Goal: Transaction & Acquisition: Purchase product/service

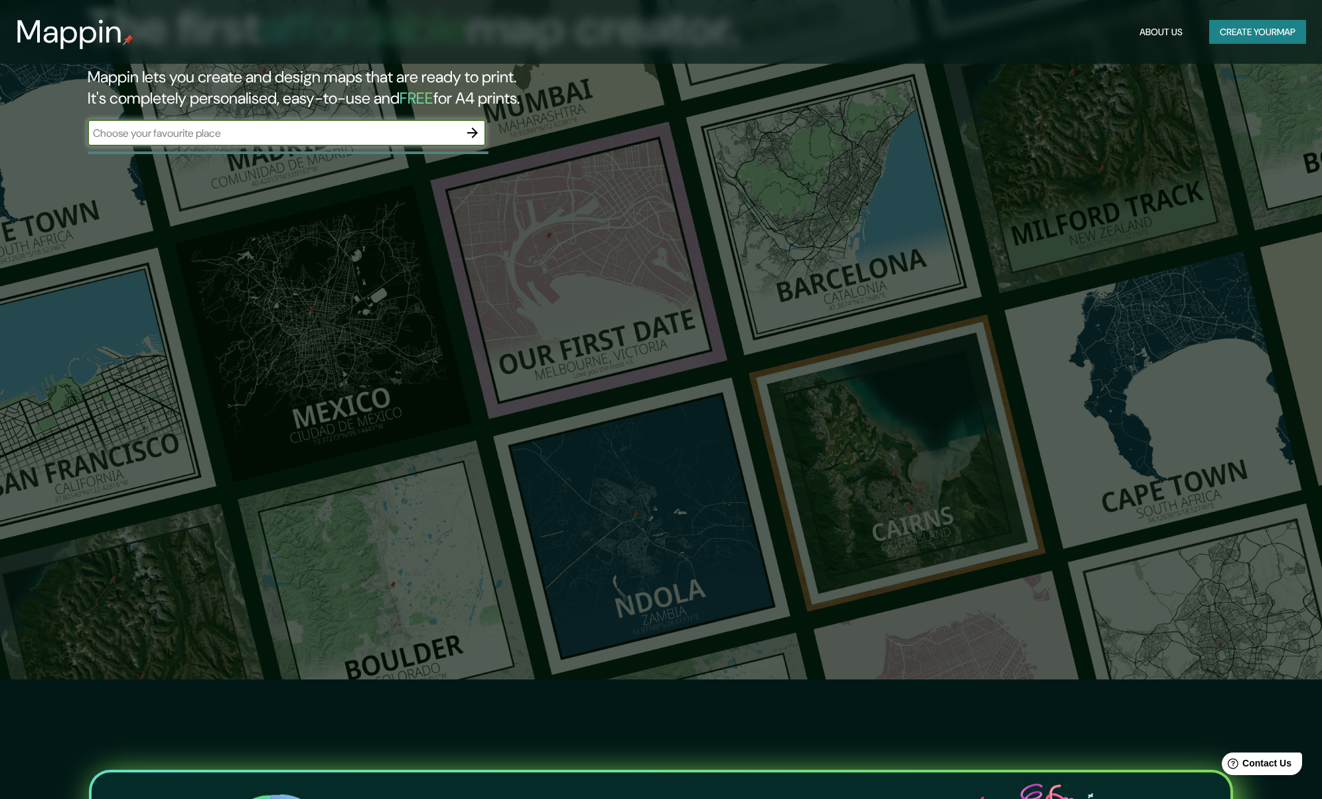
scroll to position [66, 0]
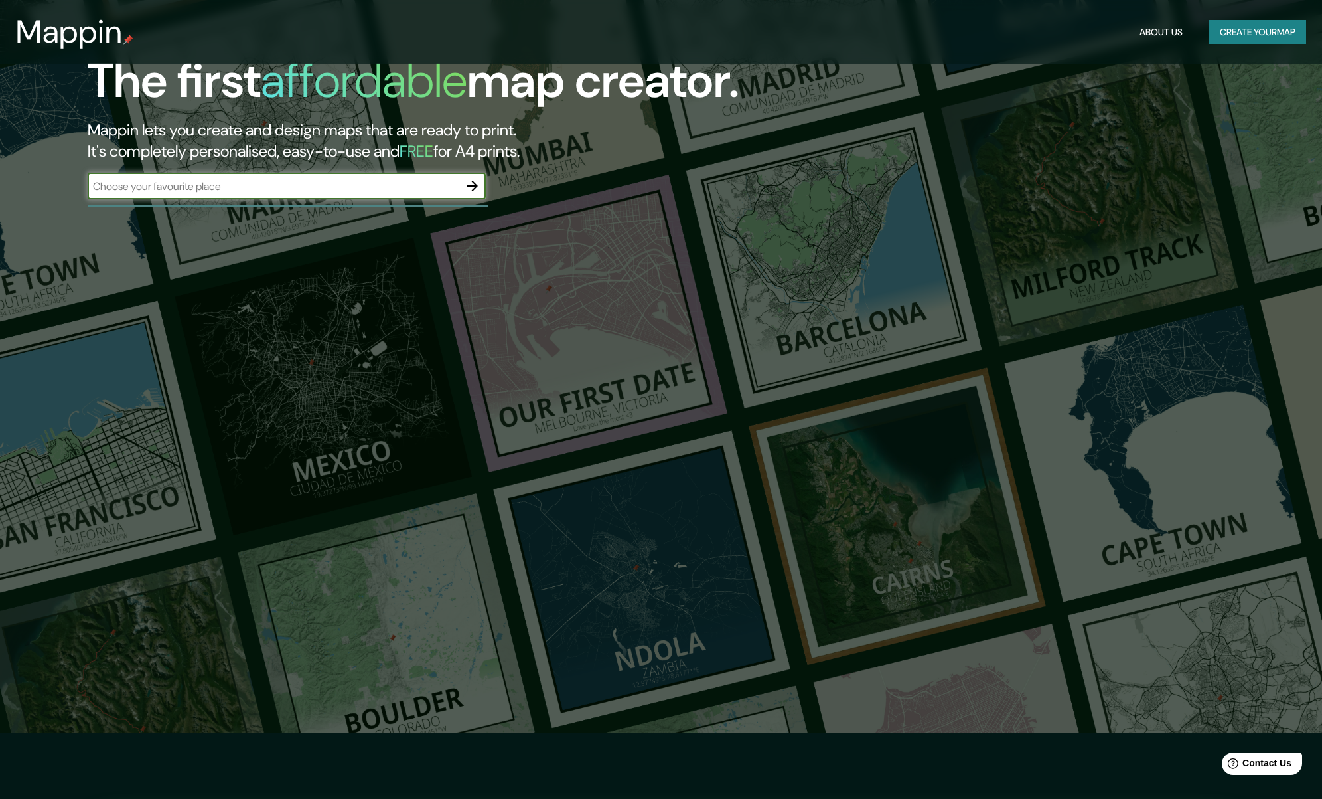
click at [1251, 31] on button "Create your map" at bounding box center [1258, 32] width 97 height 25
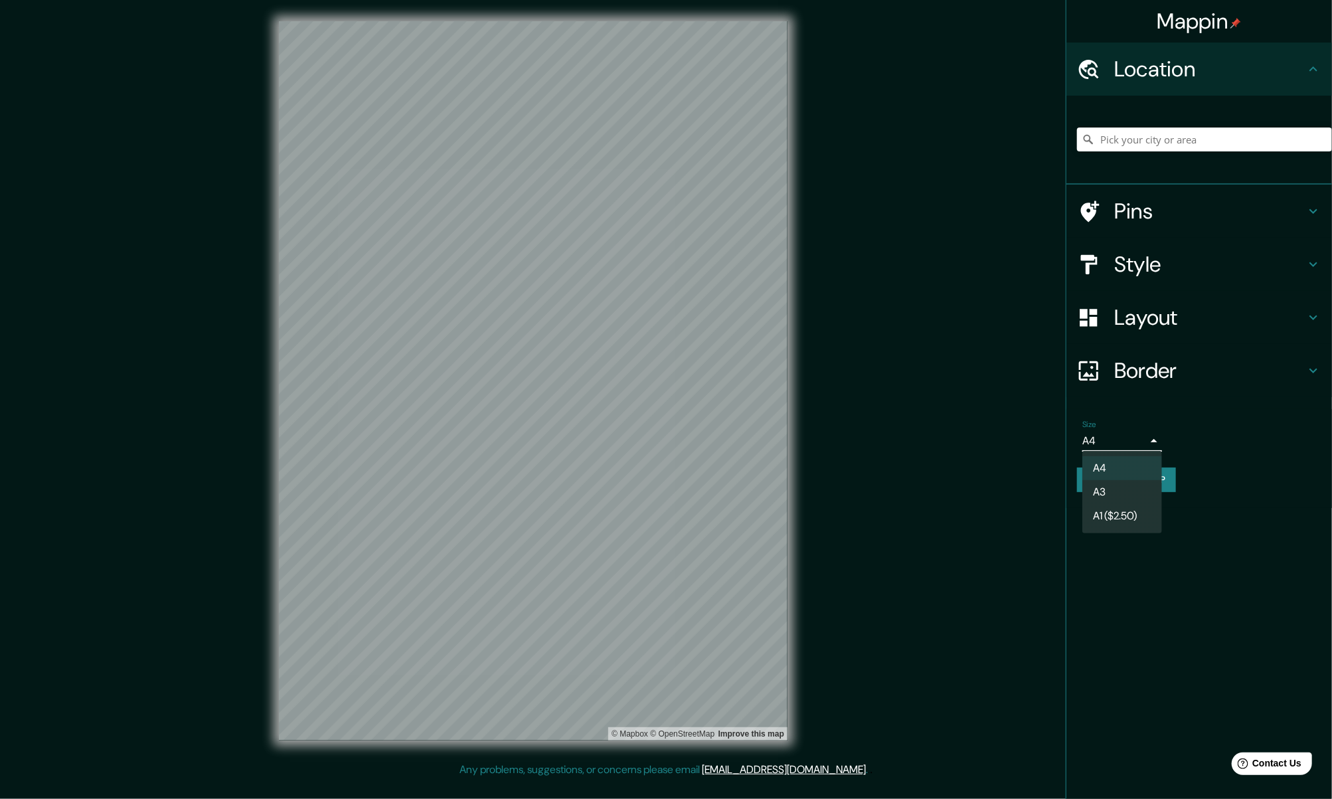
click at [1125, 443] on body "Mappin Location Pins Style Layout Border Choose a border. Hint : you can make l…" at bounding box center [666, 399] width 1332 height 799
click at [1125, 482] on li "A3" at bounding box center [1122, 492] width 80 height 24
type input "a4"
click at [1172, 253] on h4 "Style" at bounding box center [1209, 264] width 191 height 27
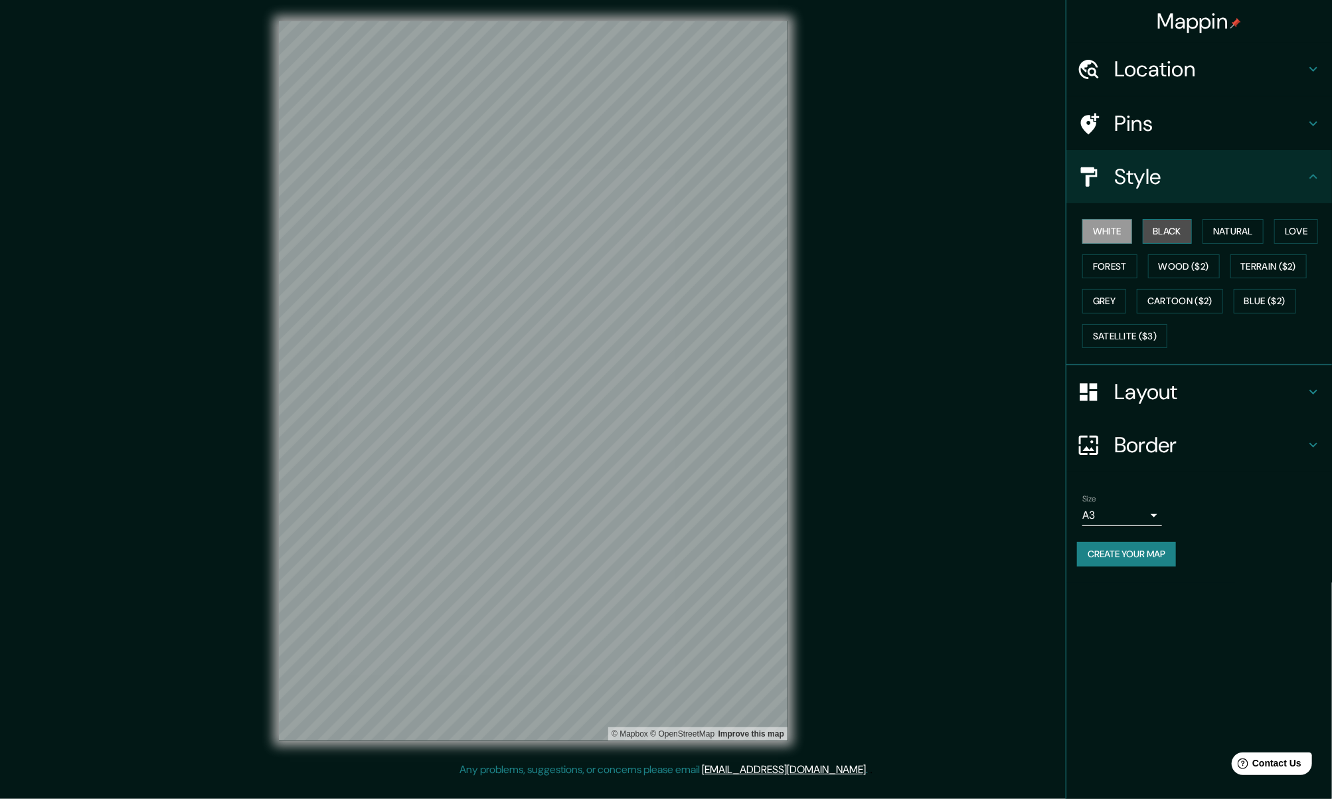
click at [1160, 230] on button "Black" at bounding box center [1168, 231] width 50 height 25
click at [1146, 159] on div "Style" at bounding box center [1199, 176] width 266 height 53
click at [1284, 68] on h4 "Location" at bounding box center [1209, 69] width 191 height 27
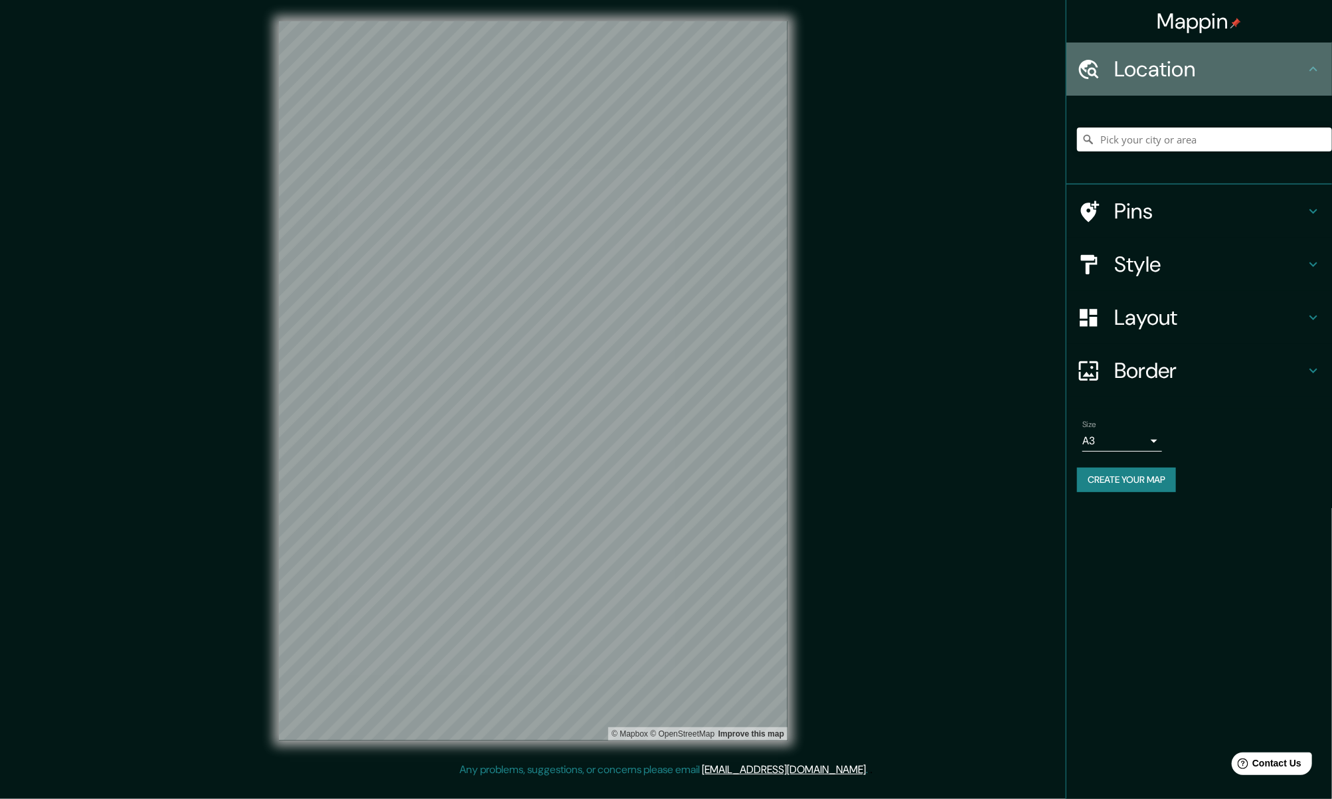
click at [1288, 75] on h4 "Location" at bounding box center [1209, 69] width 191 height 27
click at [1237, 212] on h4 "Pins" at bounding box center [1209, 211] width 191 height 27
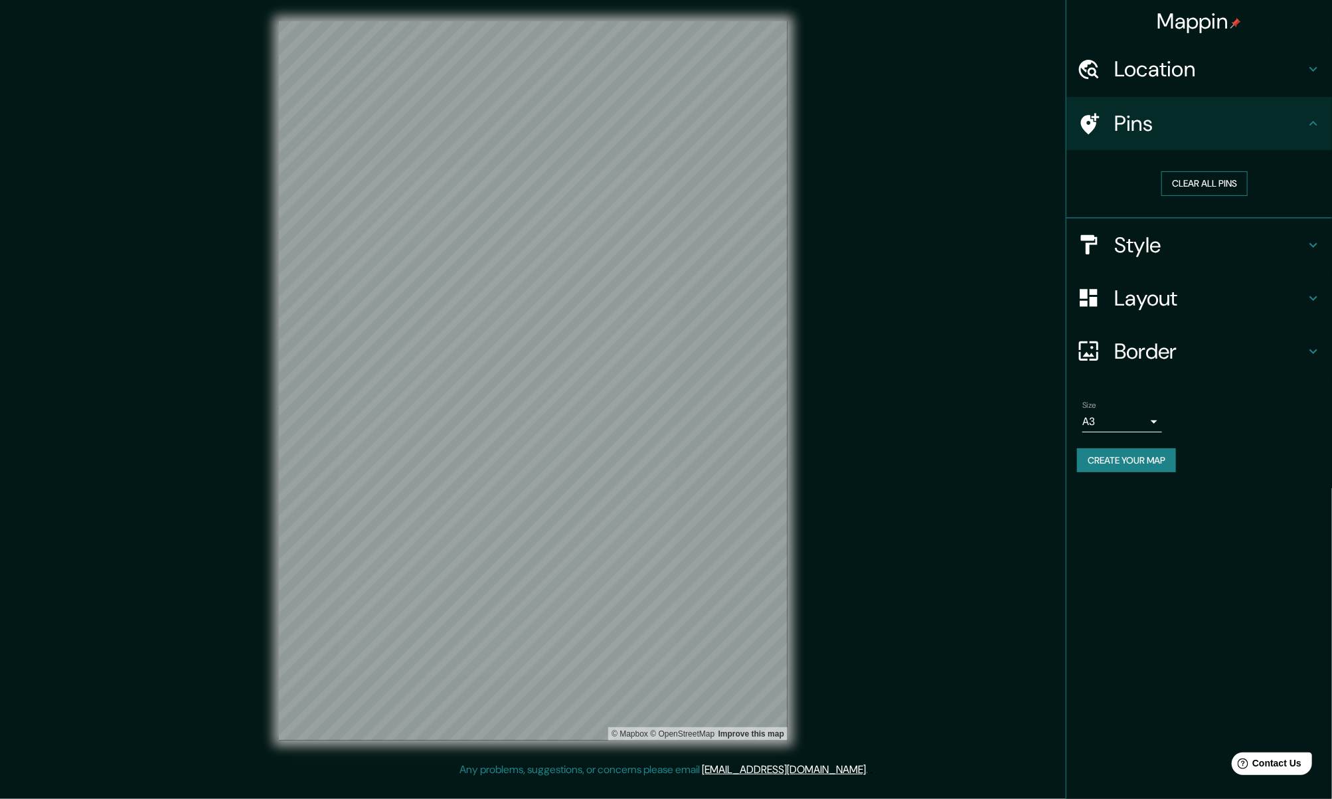
click at [1208, 187] on button "Clear all pins" at bounding box center [1204, 183] width 86 height 25
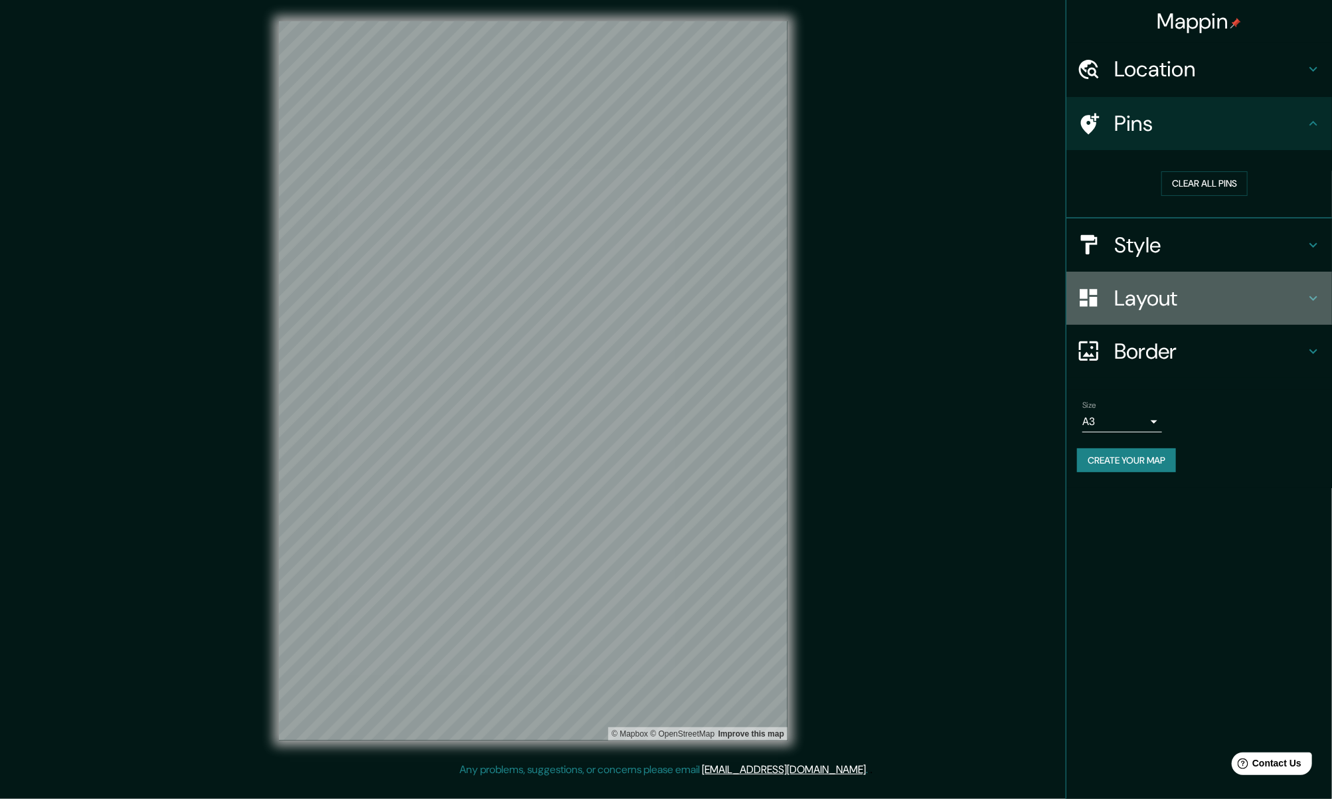
click at [1152, 303] on h4 "Layout" at bounding box center [1209, 298] width 191 height 27
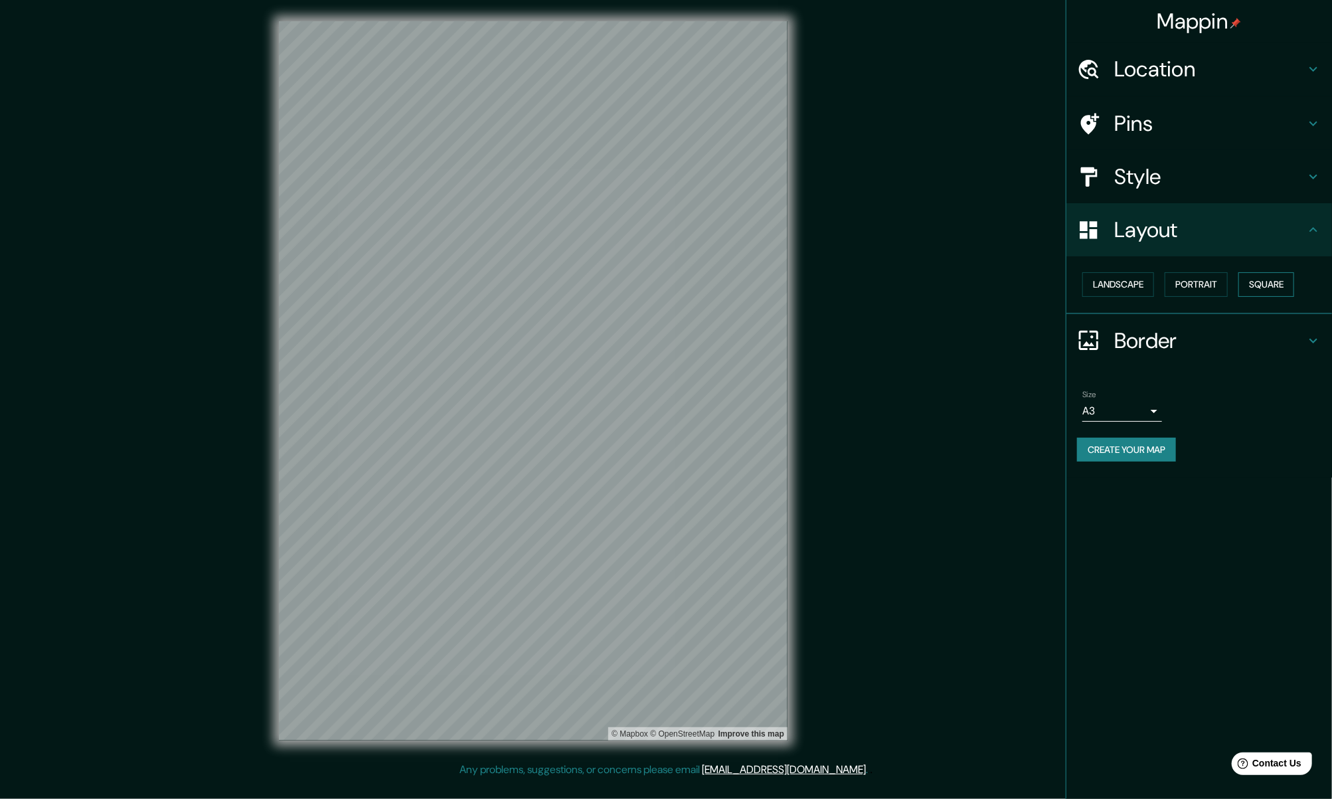
click at [1245, 287] on button "Square" at bounding box center [1266, 284] width 56 height 25
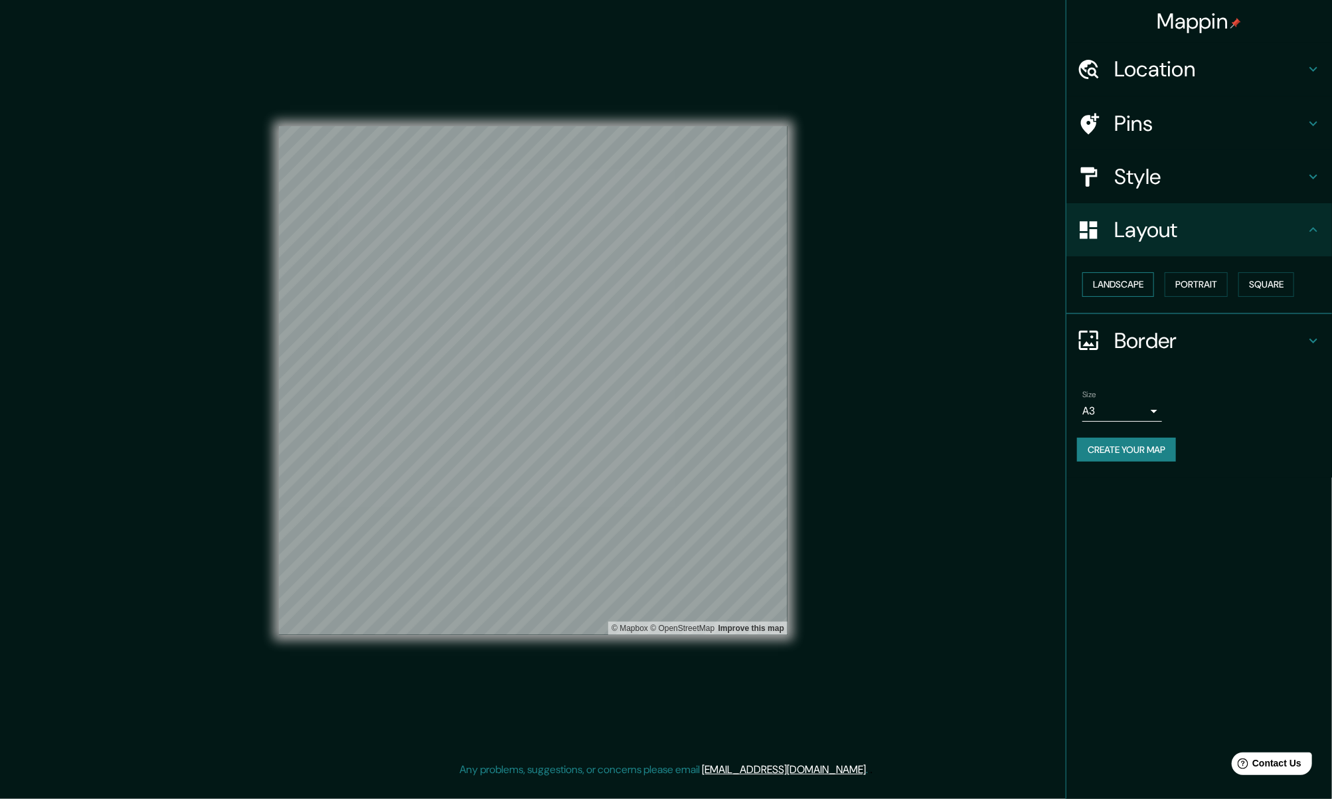
click at [1117, 292] on button "Landscape" at bounding box center [1118, 284] width 72 height 25
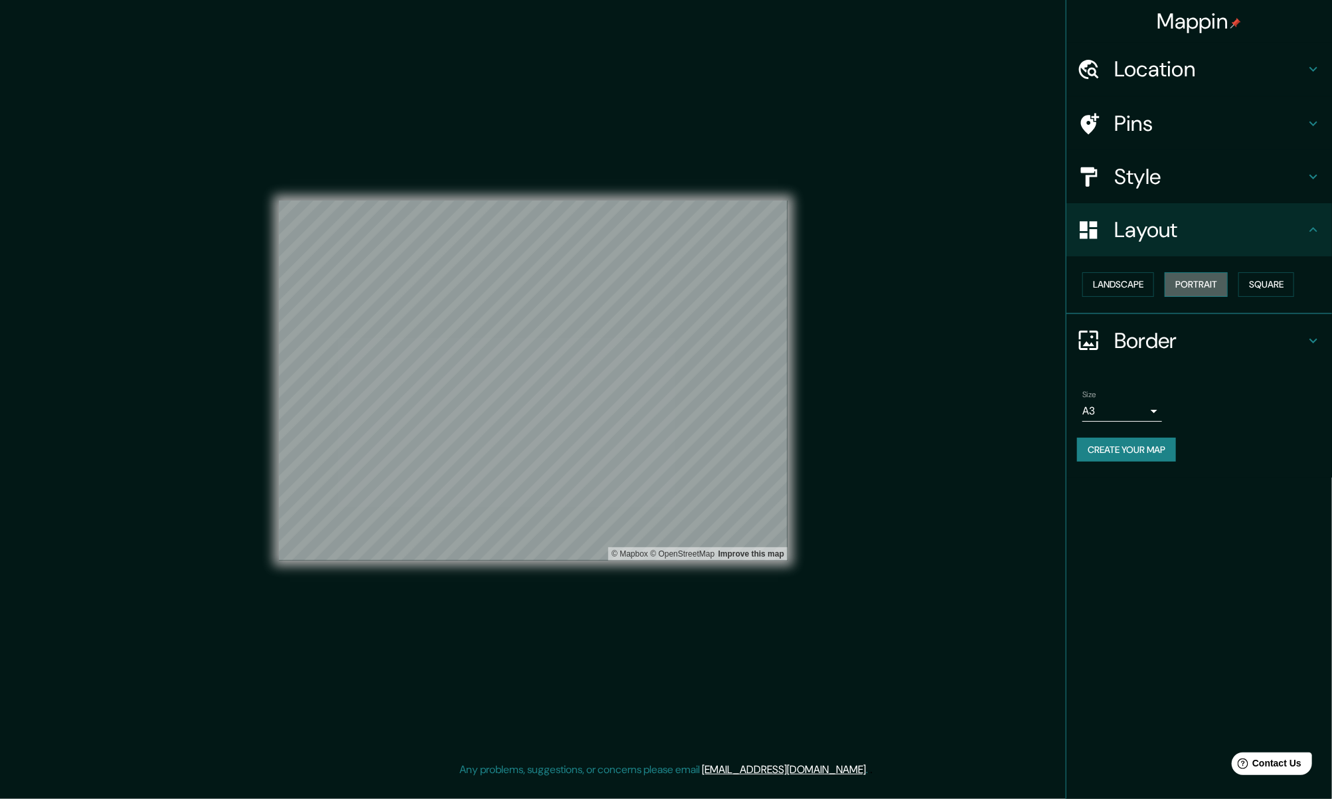
click at [1200, 285] on button "Portrait" at bounding box center [1195, 284] width 63 height 25
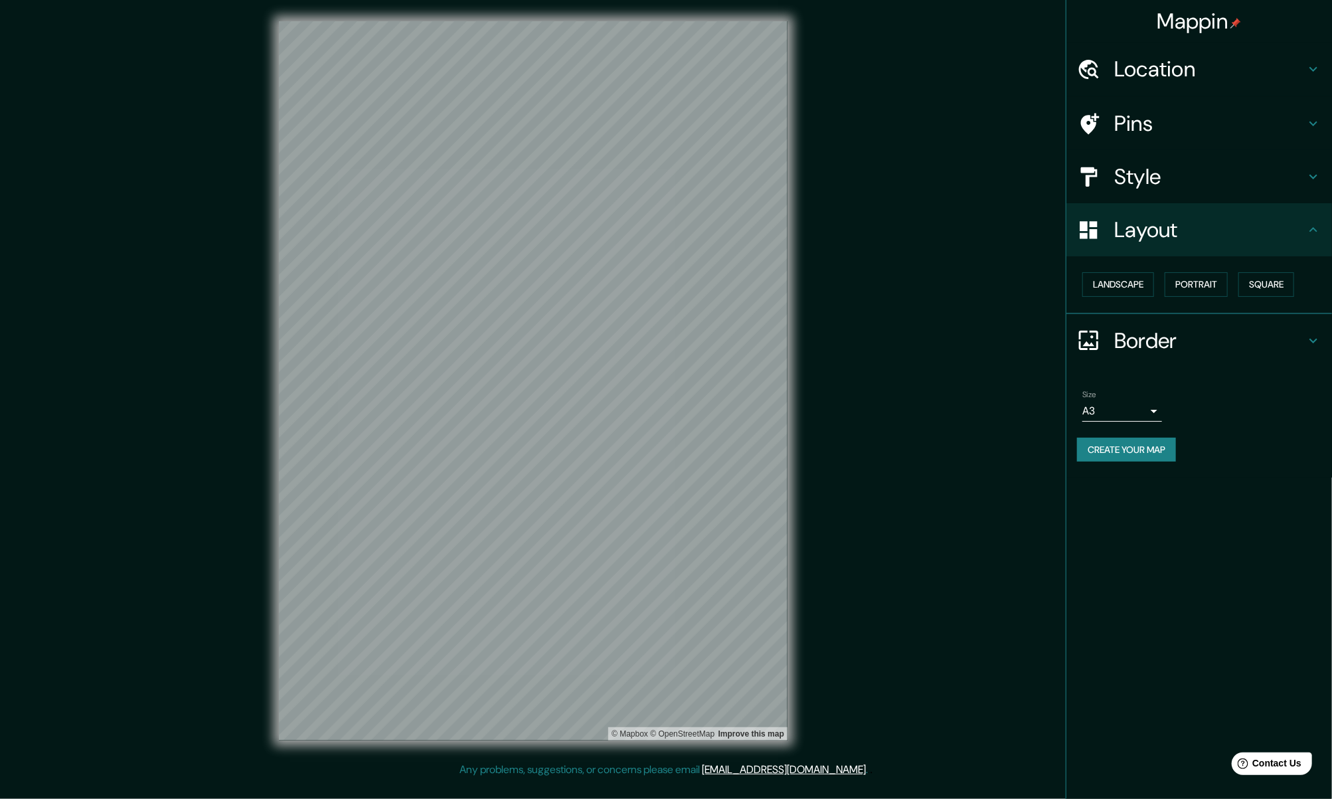
click at [1171, 343] on h4 "Border" at bounding box center [1209, 340] width 191 height 27
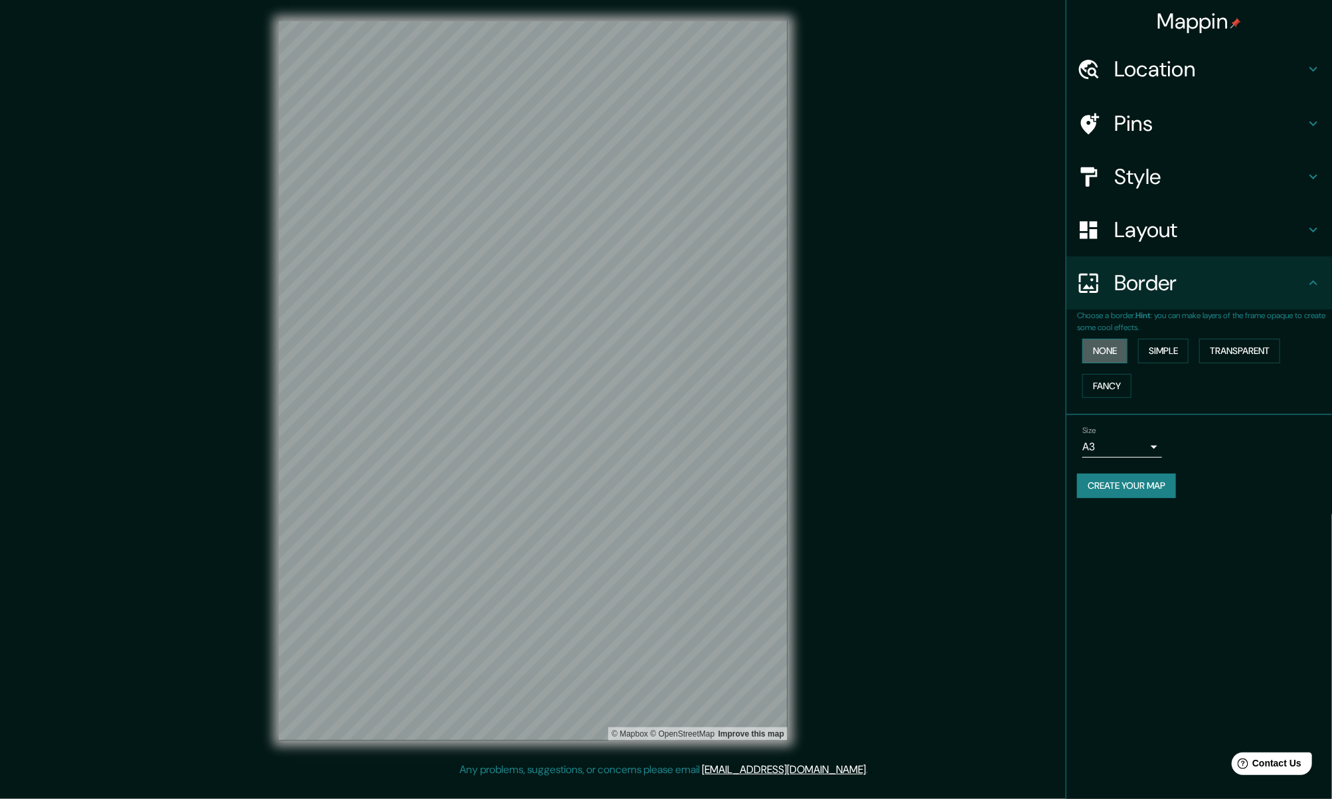
click at [1101, 353] on button "None" at bounding box center [1104, 351] width 45 height 25
click at [852, 368] on div "Mappin Location Pins Style Layout Border Choose a border. Hint : you can make l…" at bounding box center [666, 391] width 1332 height 783
click at [601, 353] on div at bounding box center [606, 349] width 11 height 11
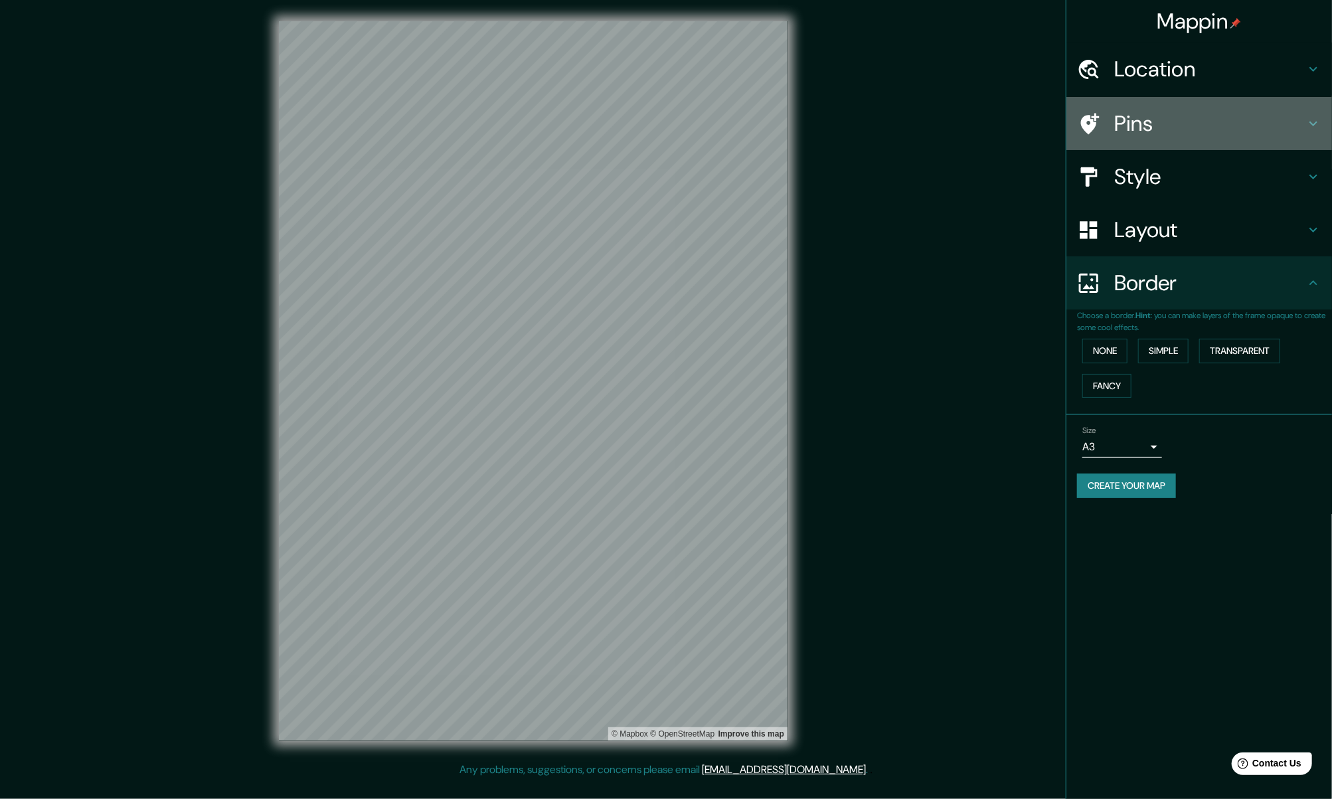
click at [1160, 147] on div "Pins" at bounding box center [1199, 123] width 266 height 53
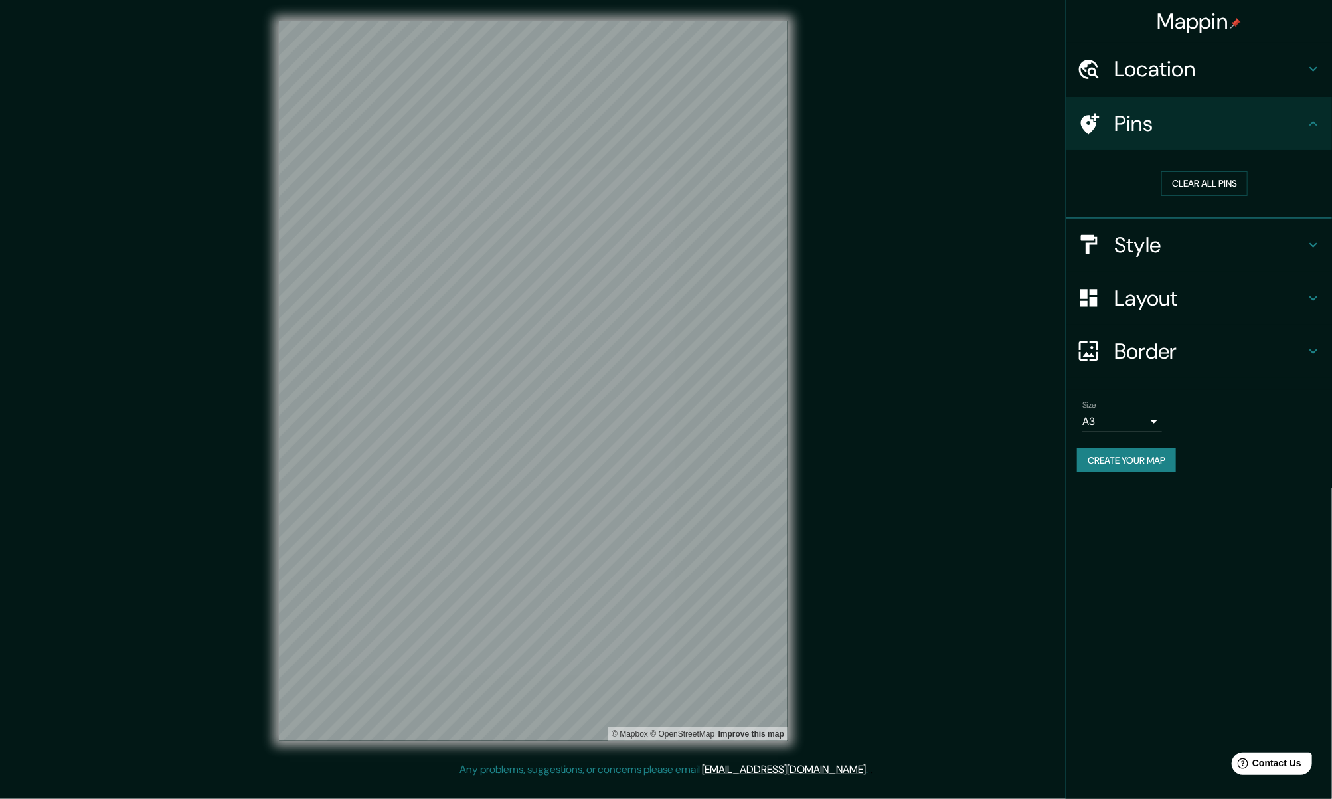
click at [1160, 147] on div "Pins" at bounding box center [1199, 123] width 266 height 53
click at [1130, 471] on div "Size A3 a4 Create your map" at bounding box center [1199, 439] width 244 height 88
click at [1129, 460] on button "Create your map" at bounding box center [1126, 460] width 99 height 25
click at [1121, 114] on h4 "Pins" at bounding box center [1209, 123] width 191 height 27
click at [1113, 461] on div "Create your map" at bounding box center [1199, 460] width 244 height 25
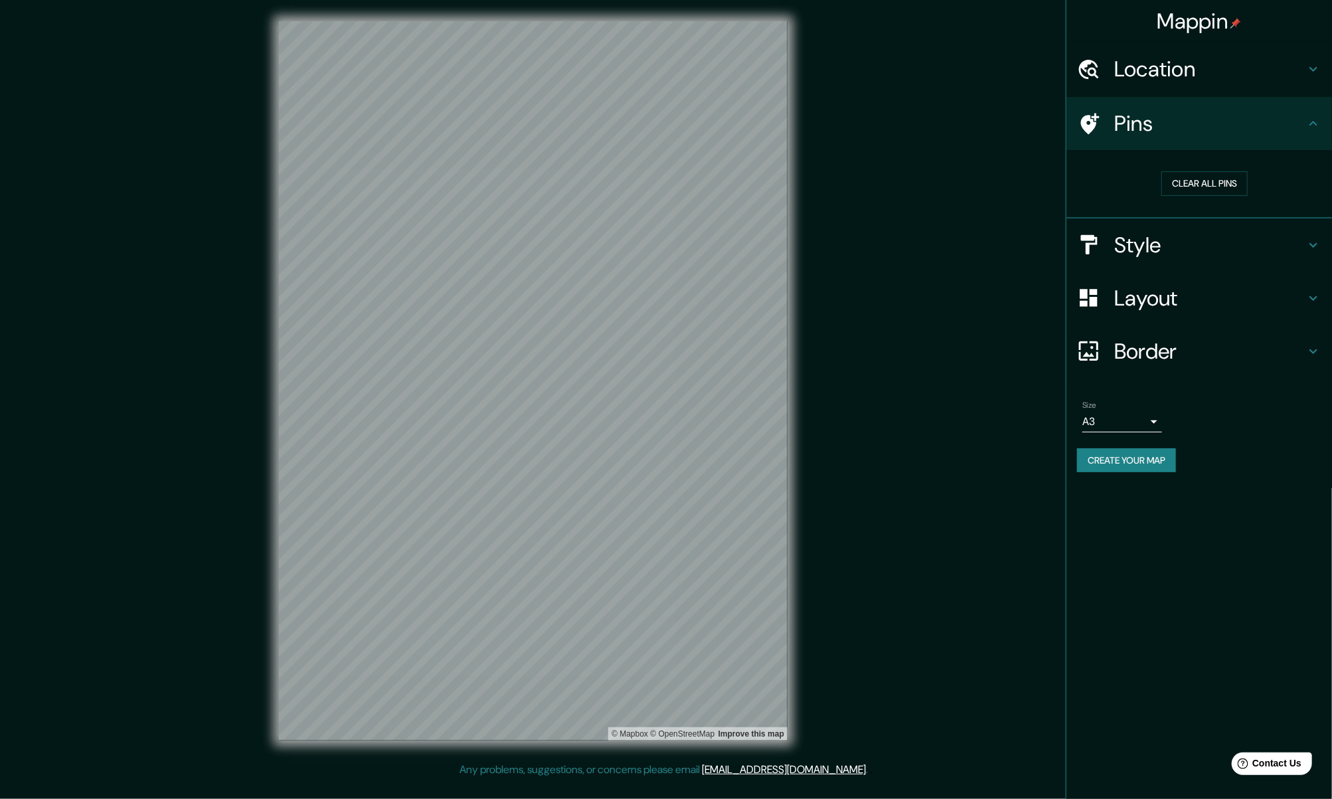
click at [1121, 427] on body "Mappin Location Pins Clear all pins Style Layout Border Choose a border. Hint :…" at bounding box center [666, 399] width 1332 height 799
click at [1122, 469] on li "A3" at bounding box center [1122, 472] width 80 height 24
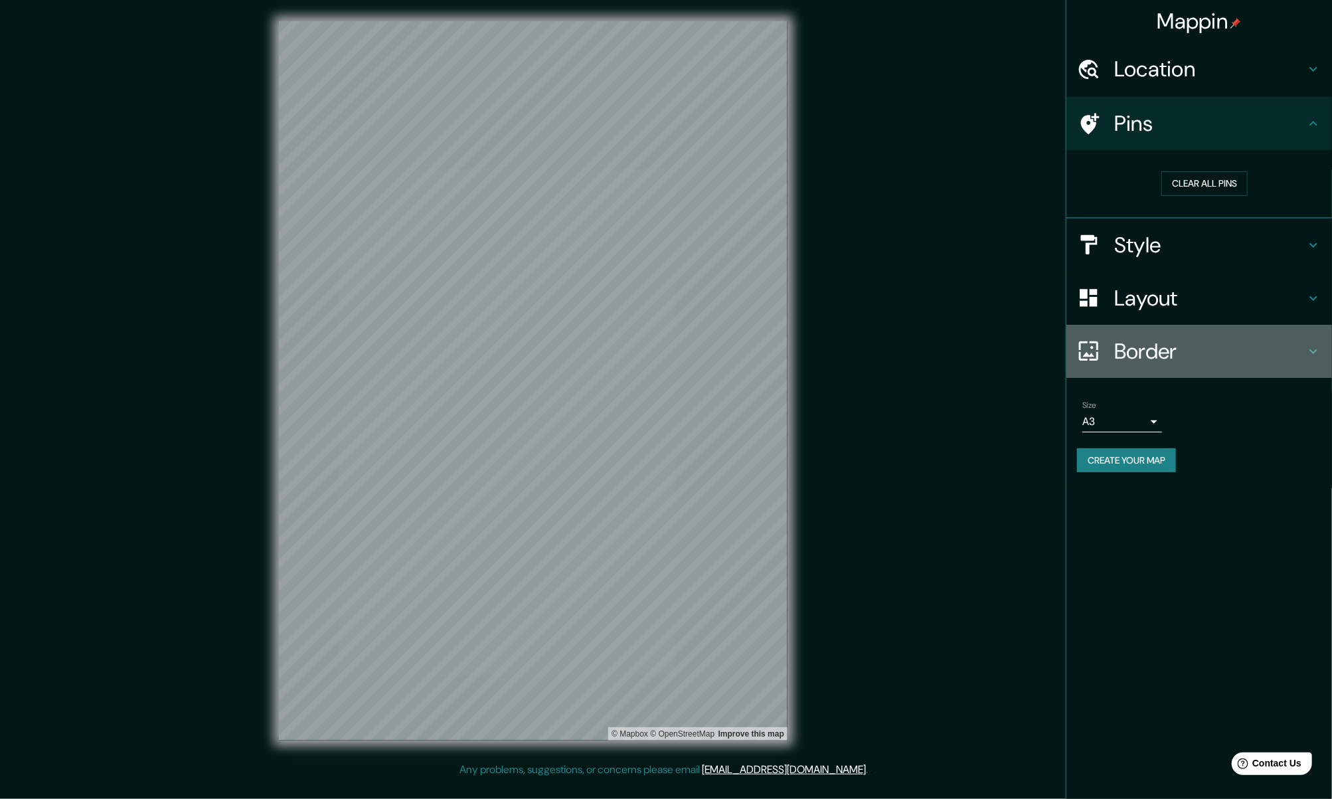
click at [1132, 358] on h4 "Border" at bounding box center [1209, 351] width 191 height 27
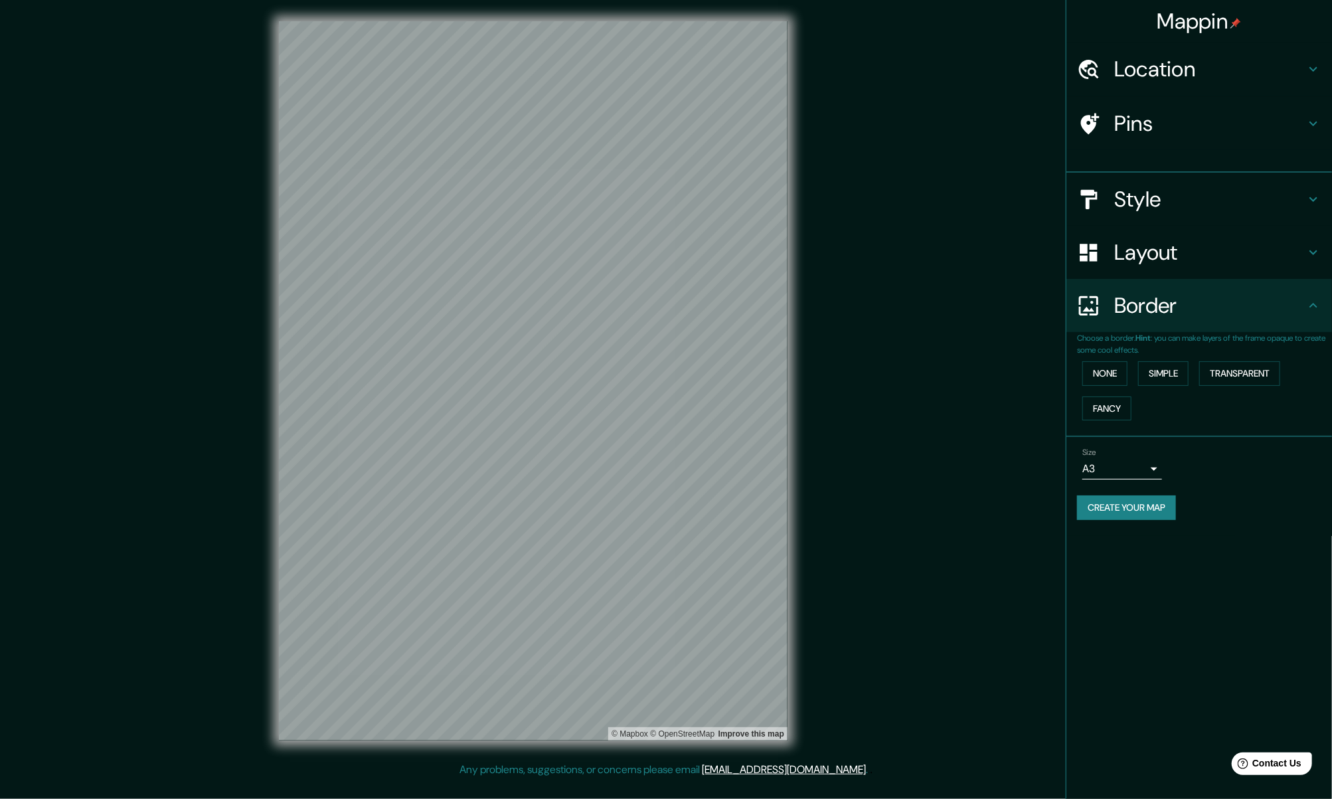
click at [1132, 356] on div "None Simple Transparent Fancy" at bounding box center [1204, 391] width 255 height 70
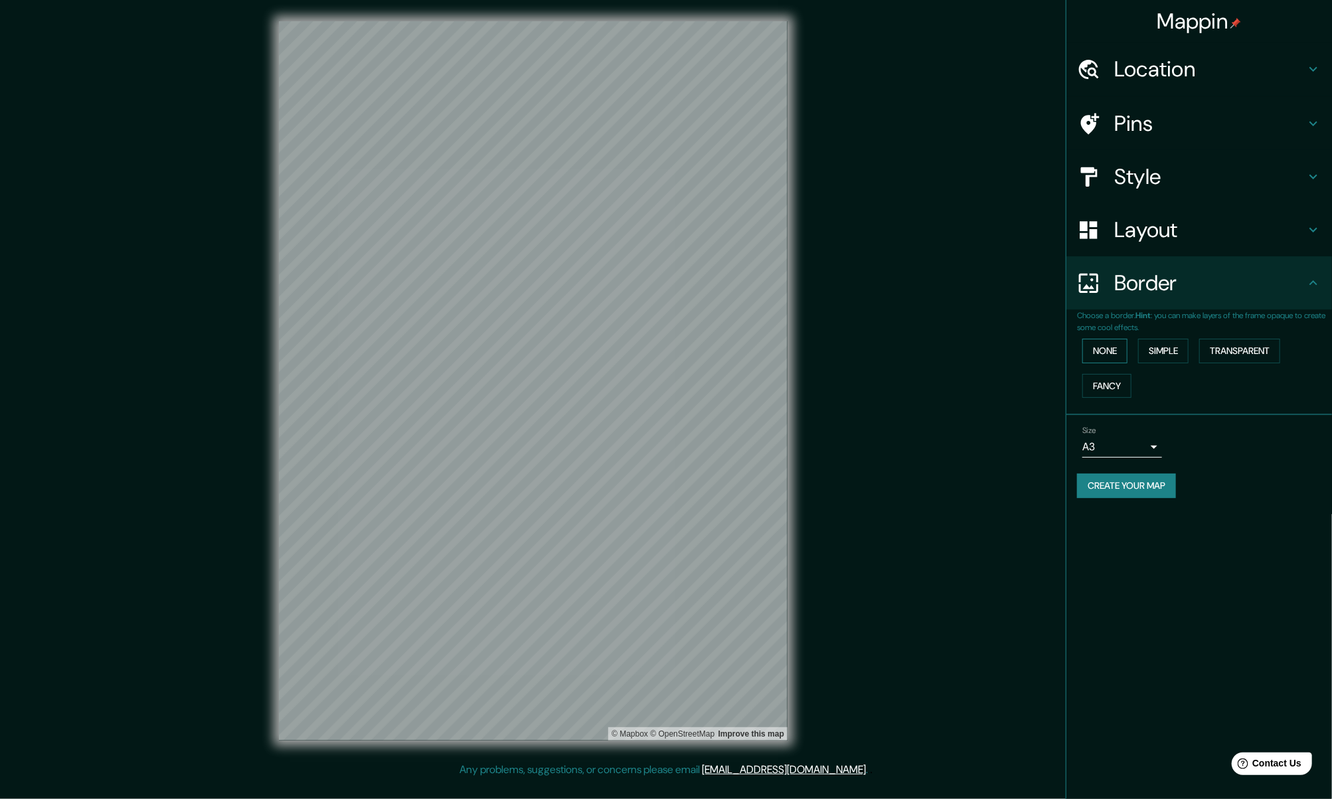
click at [1114, 343] on button "None" at bounding box center [1104, 351] width 45 height 25
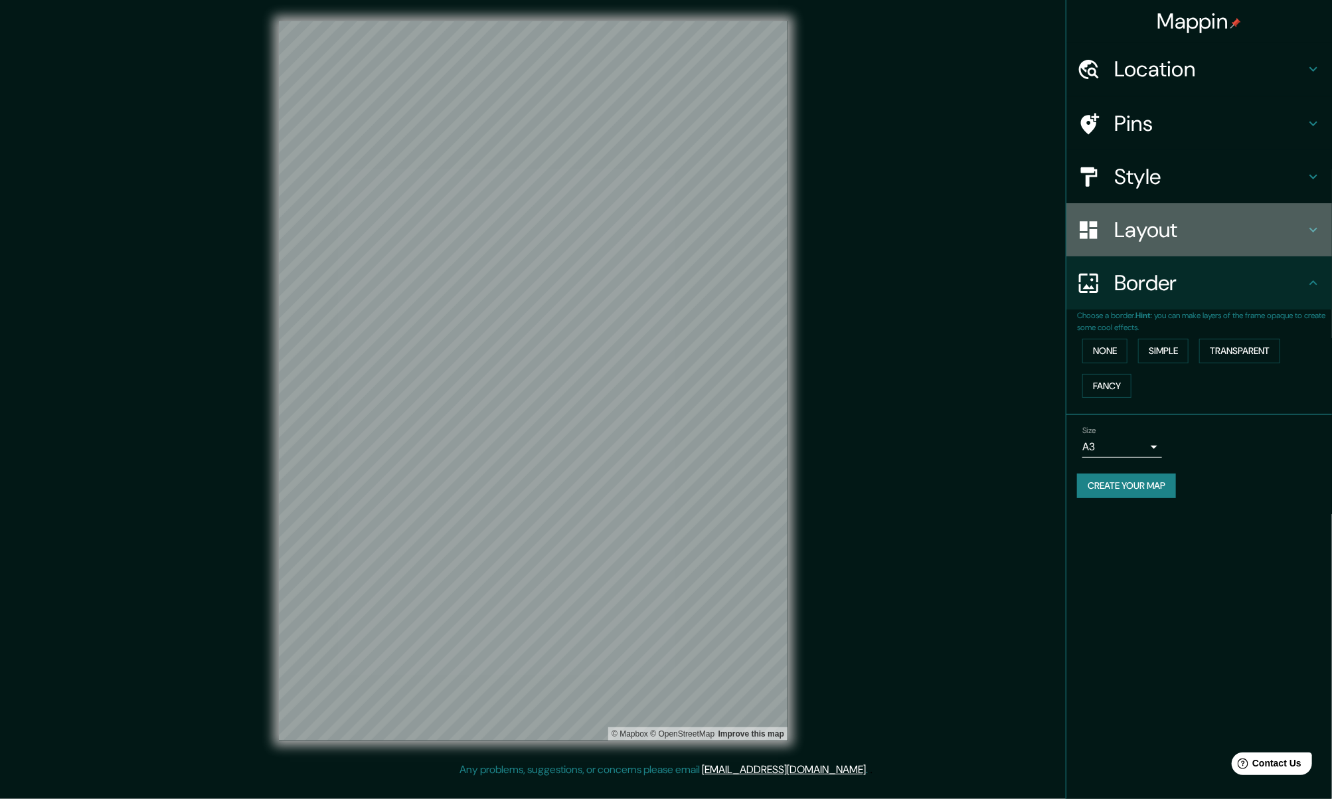
click at [1141, 232] on h4 "Layout" at bounding box center [1209, 229] width 191 height 27
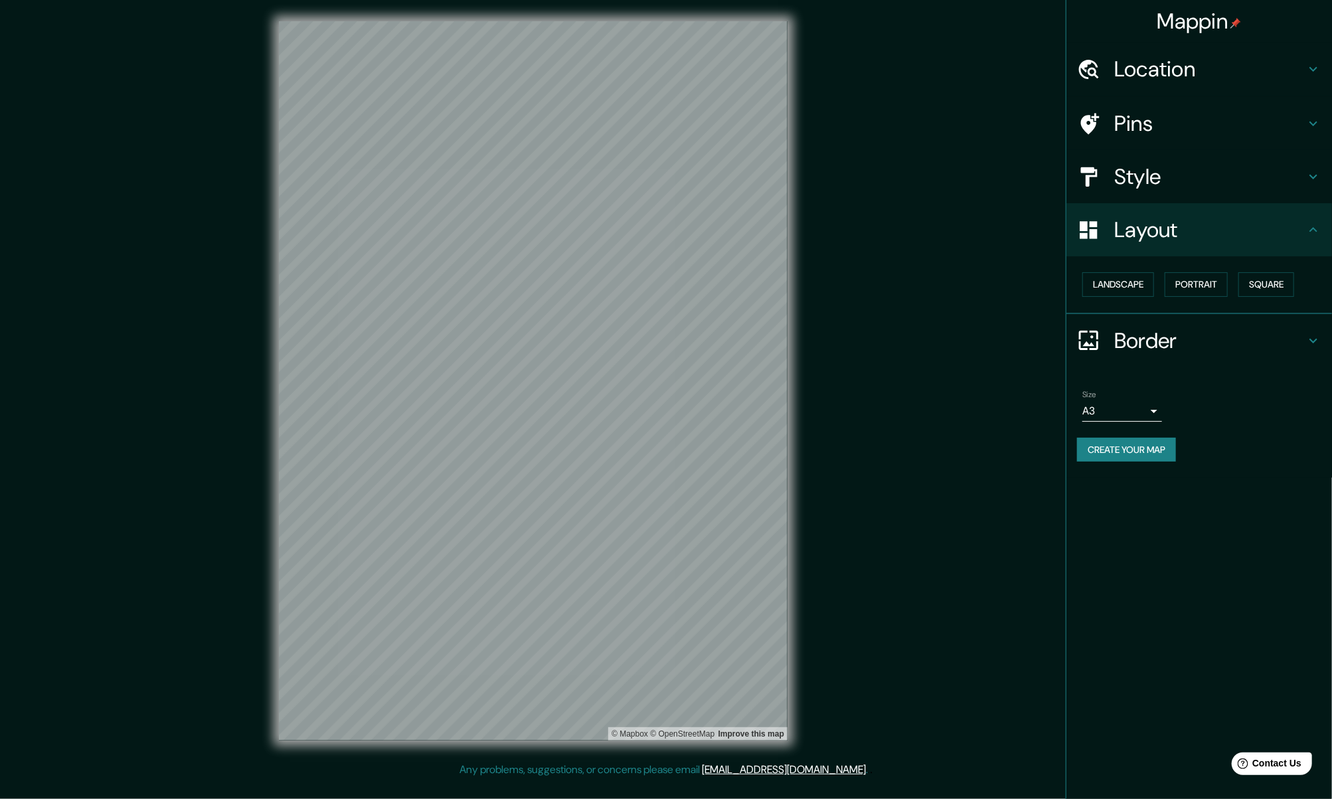
click at [1119, 449] on button "Create your map" at bounding box center [1126, 449] width 99 height 25
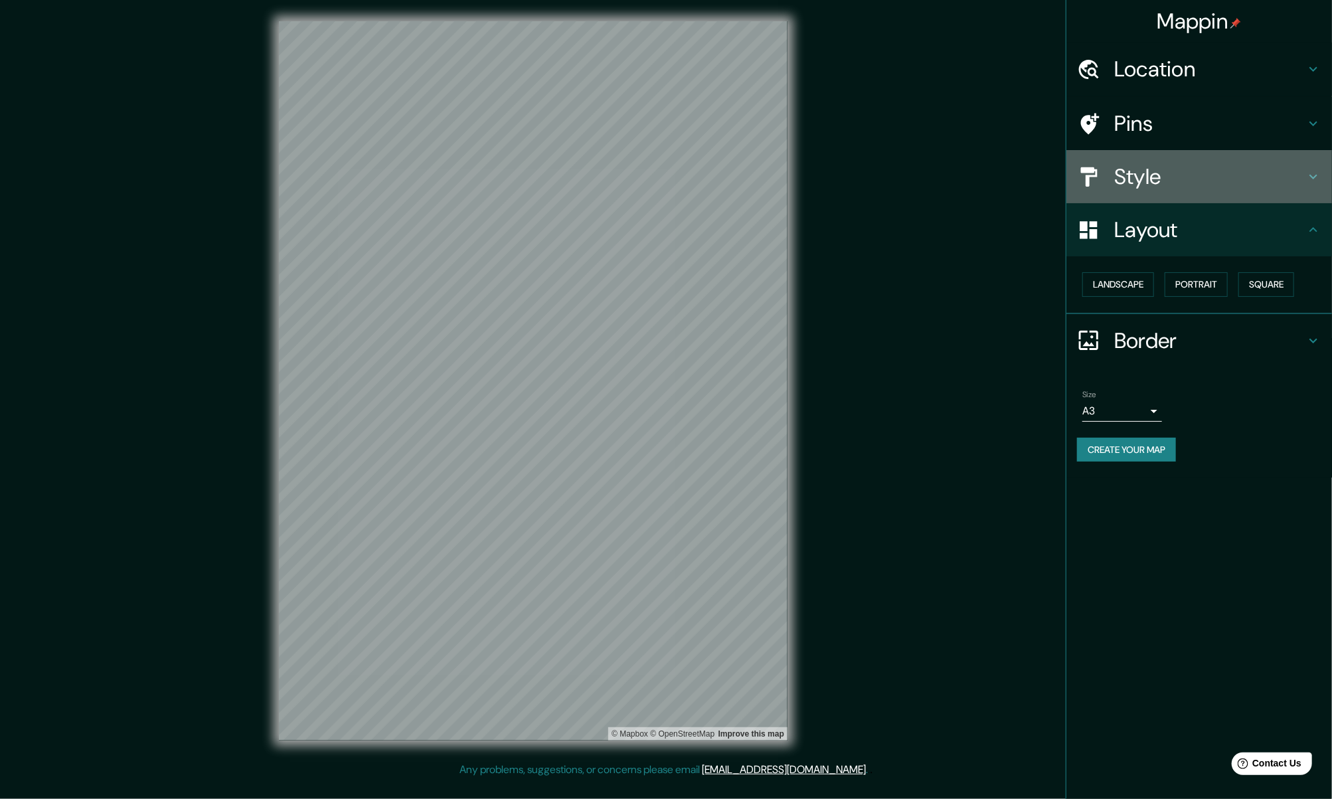
click at [1155, 186] on h4 "Style" at bounding box center [1209, 176] width 191 height 27
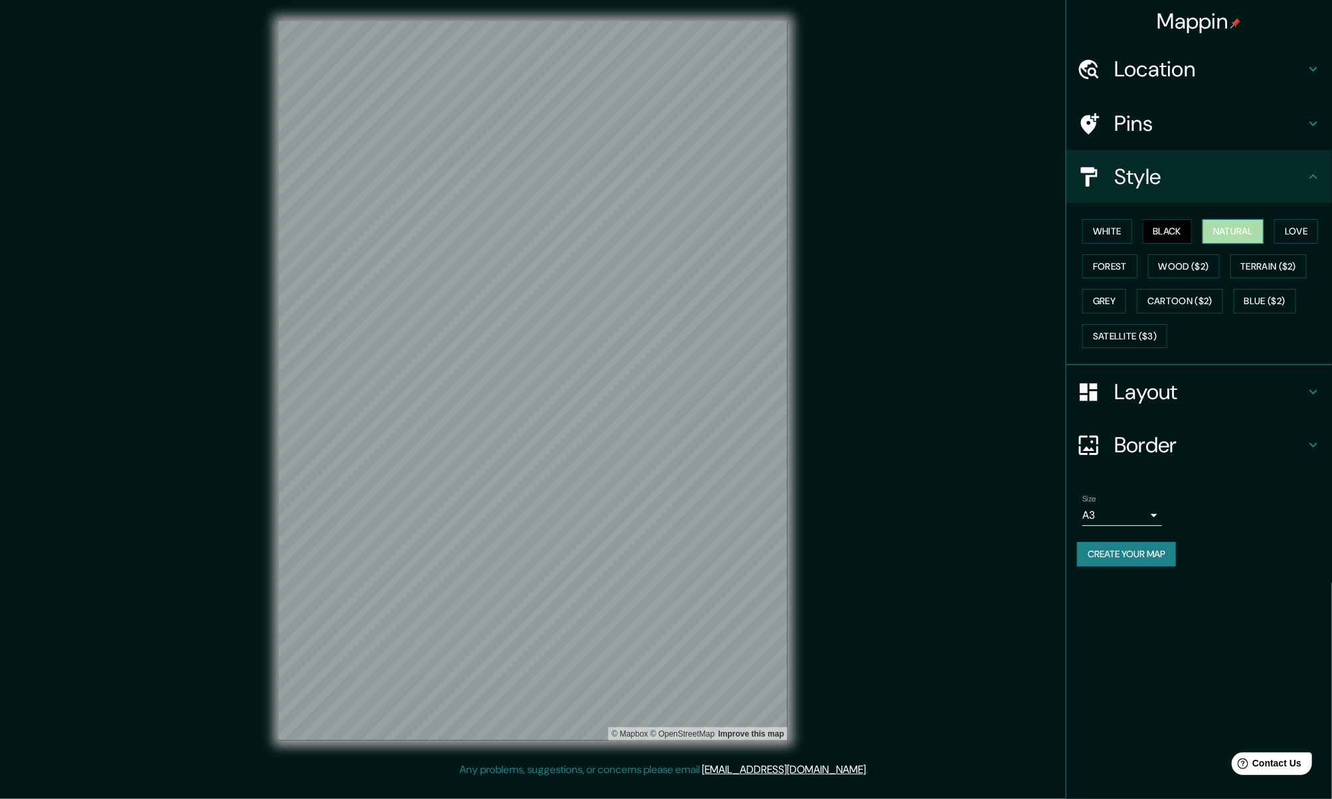
click at [1245, 223] on button "Natural" at bounding box center [1232, 231] width 61 height 25
click at [1289, 221] on button "Love" at bounding box center [1296, 231] width 44 height 25
click at [1111, 259] on button "Forest" at bounding box center [1109, 266] width 55 height 25
click at [1115, 297] on button "Grey" at bounding box center [1104, 301] width 44 height 25
click at [1176, 231] on button "Black" at bounding box center [1168, 231] width 50 height 25
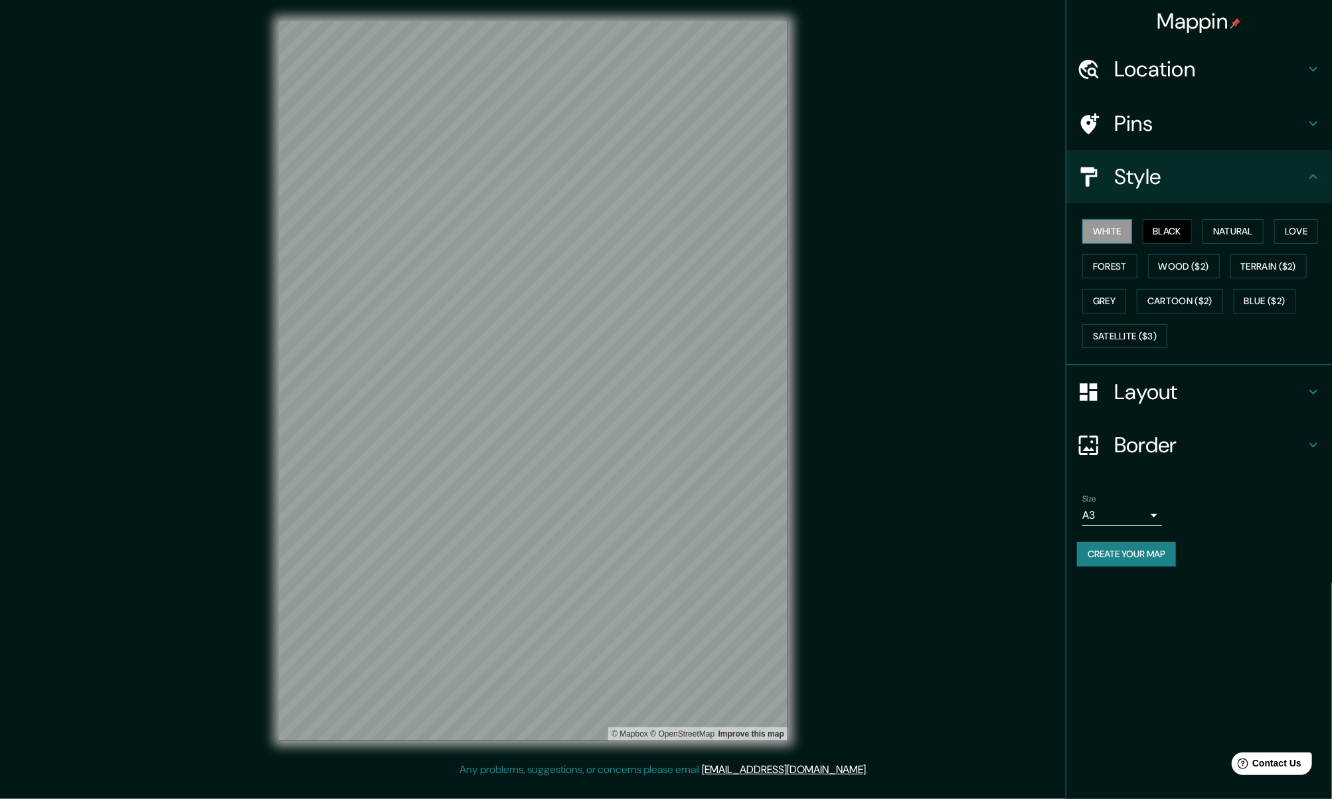
click at [1127, 233] on button "White" at bounding box center [1107, 231] width 50 height 25
click at [1164, 224] on button "Black" at bounding box center [1168, 231] width 50 height 25
click at [580, 409] on div at bounding box center [583, 412] width 11 height 11
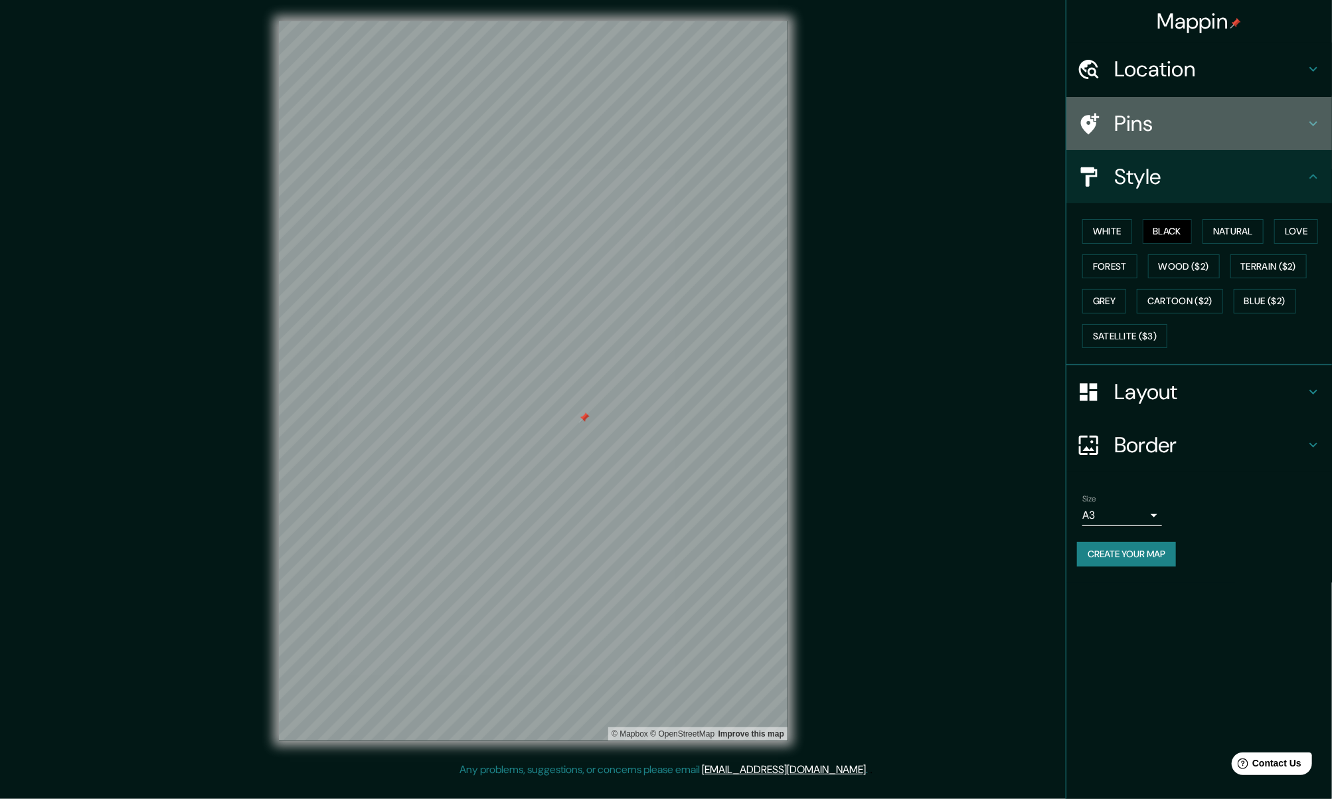
click at [1182, 129] on h4 "Pins" at bounding box center [1209, 123] width 191 height 27
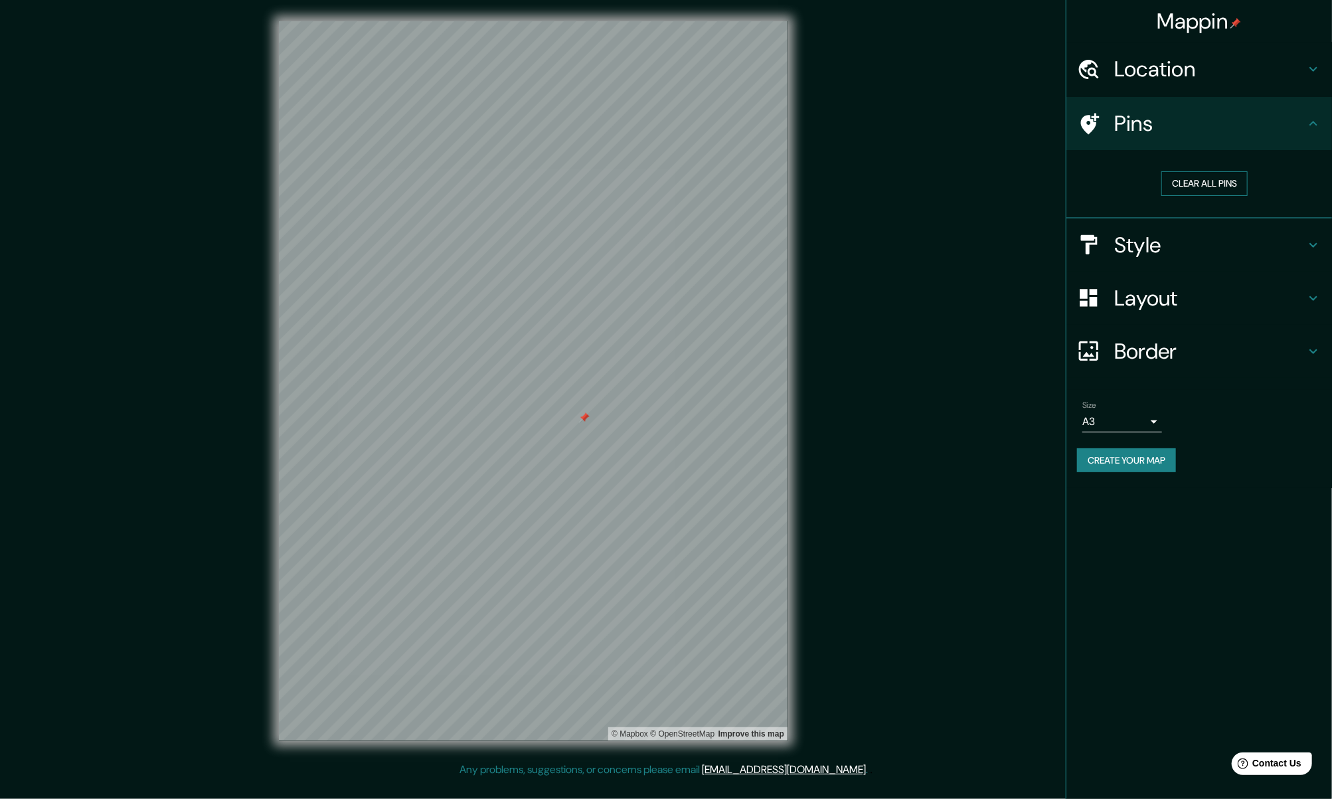
click at [1194, 173] on button "Clear all pins" at bounding box center [1204, 183] width 86 height 25
click at [1111, 459] on button "Create your map" at bounding box center [1126, 460] width 99 height 25
